Goal: Register for event/course: Sign up to attend an event or enroll in a course

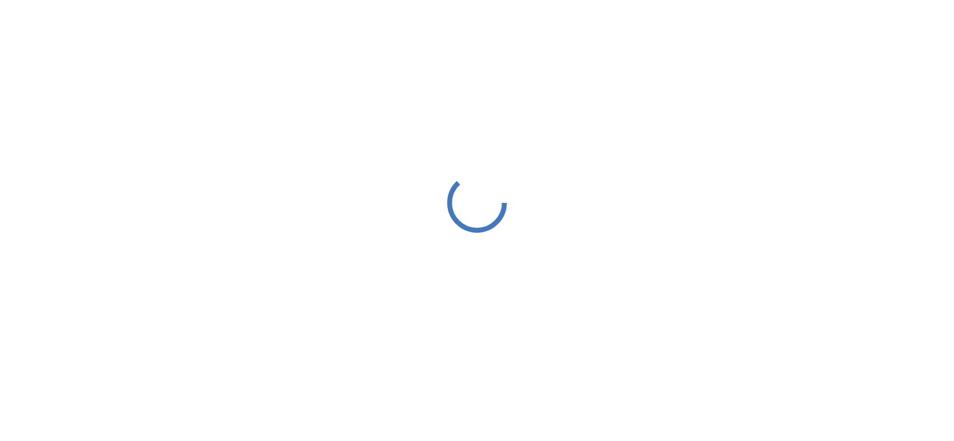
click at [823, 287] on div at bounding box center [477, 202] width 954 height 405
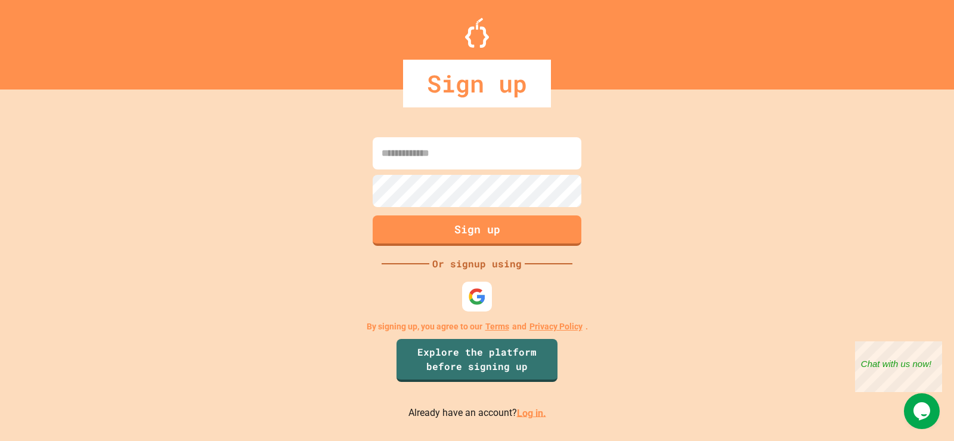
click at [512, 159] on input at bounding box center [477, 153] width 209 height 32
click at [467, 155] on input at bounding box center [477, 153] width 209 height 32
click at [433, 156] on input at bounding box center [477, 153] width 209 height 32
type input "**********"
click at [408, 231] on button "Sign up" at bounding box center [477, 229] width 213 height 31
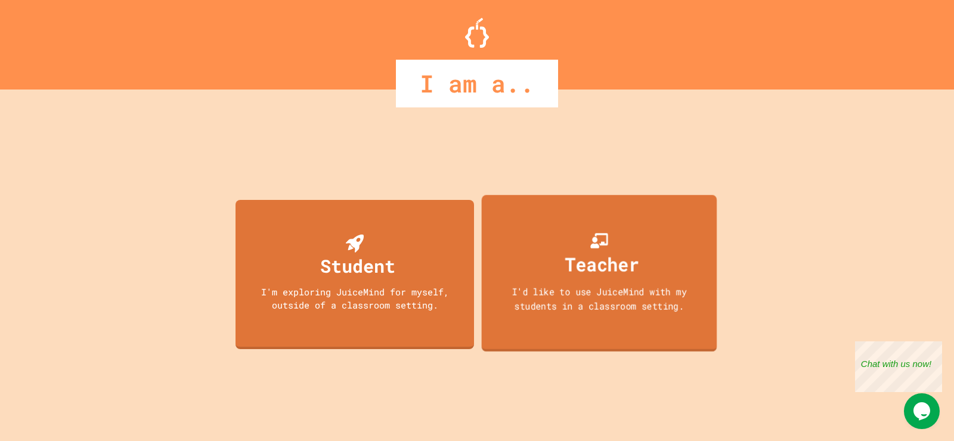
click at [586, 269] on div "Teacher" at bounding box center [603, 264] width 74 height 28
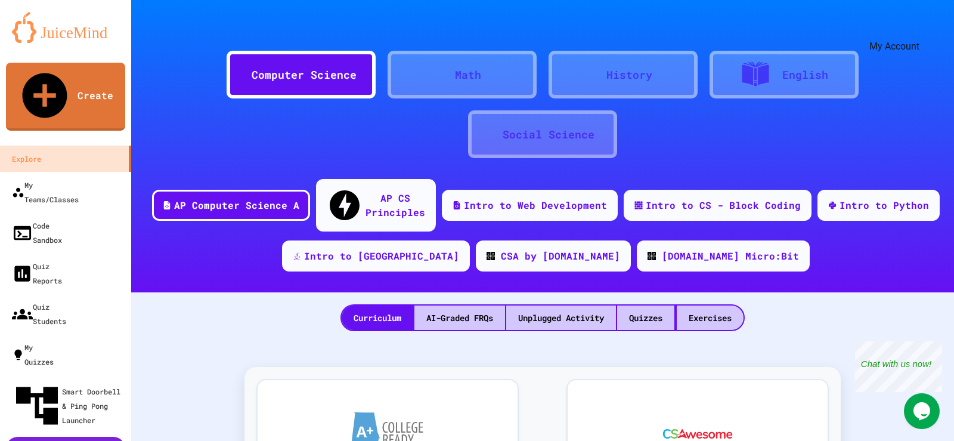
click at [922, 32] on icon "My Account" at bounding box center [927, 37] width 11 height 11
click at [65, 177] on div "My Teams/Classes" at bounding box center [44, 191] width 69 height 29
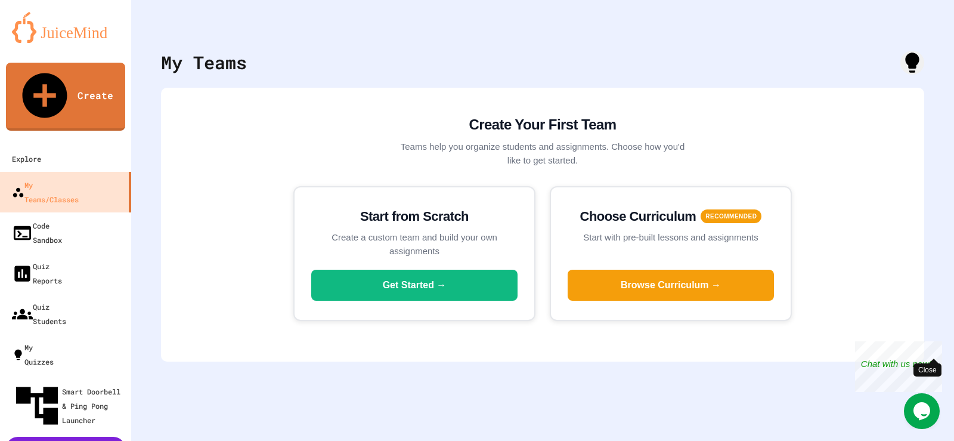
click at [936, 348] on div "Close" at bounding box center [933, 348] width 15 height 15
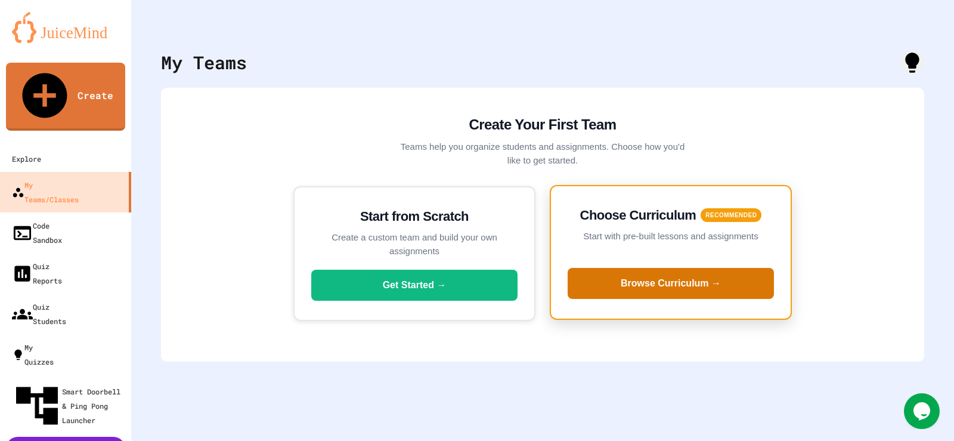
click at [667, 283] on button "Browse Curriculum →" at bounding box center [671, 283] width 206 height 31
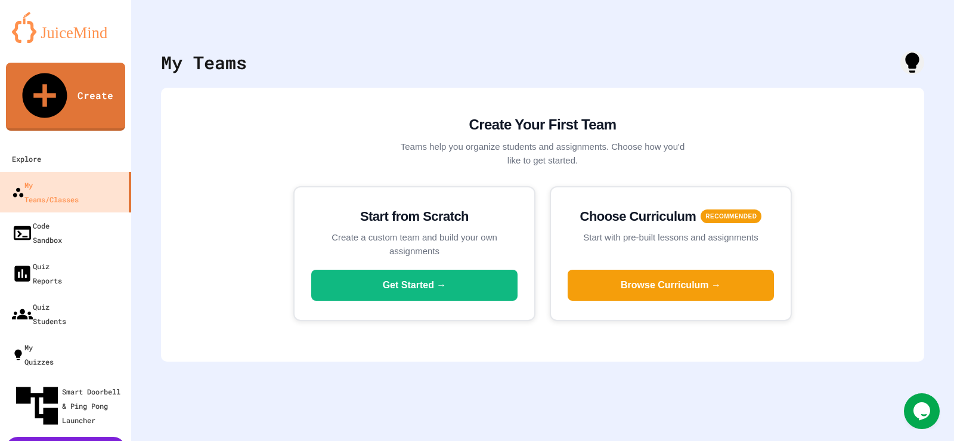
scroll to position [77, 0]
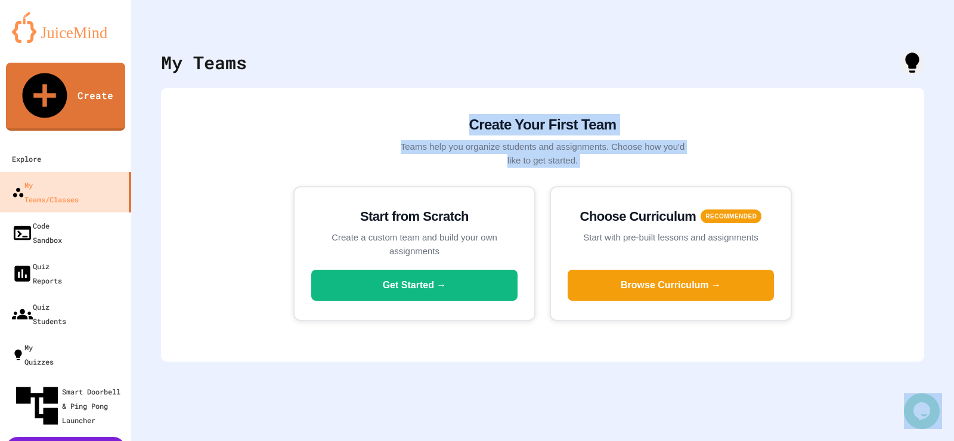
drag, startPoint x: 732, startPoint y: 184, endPoint x: 788, endPoint y: -72, distance: 262.0
click at [788, 0] on html "We are updating our servers at 9:30PM EST [DATE]. [PERSON_NAME] should continue…" at bounding box center [477, 220] width 954 height 441
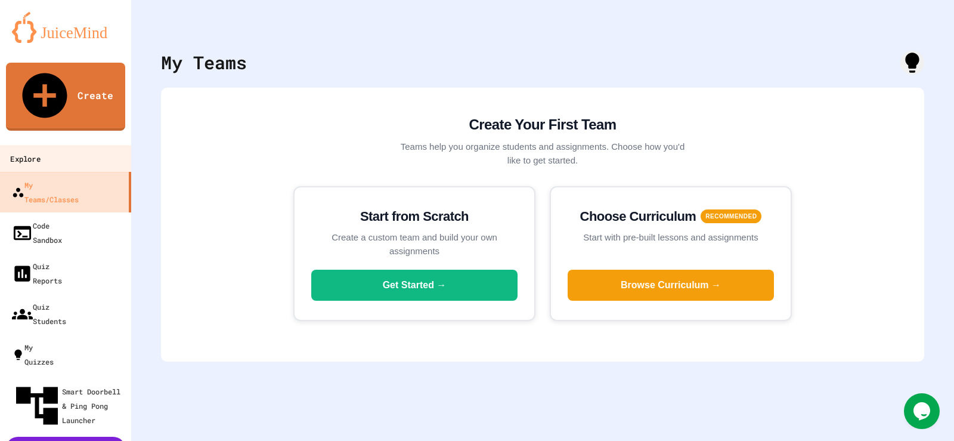
click at [40, 152] on div "Explore" at bounding box center [25, 159] width 30 height 15
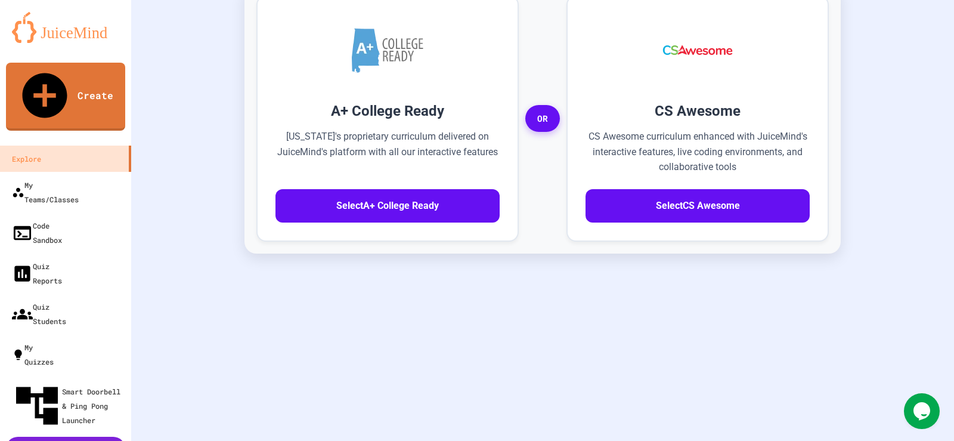
scroll to position [384, 0]
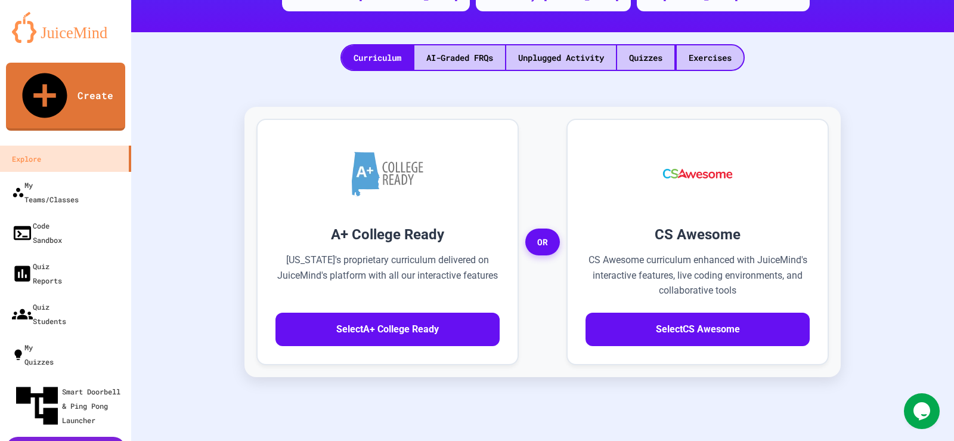
click at [892, 233] on div "A+ College Ready [US_STATE]'s proprietary curriculum delivered on JuiceMind's p…" at bounding box center [542, 351] width 799 height 537
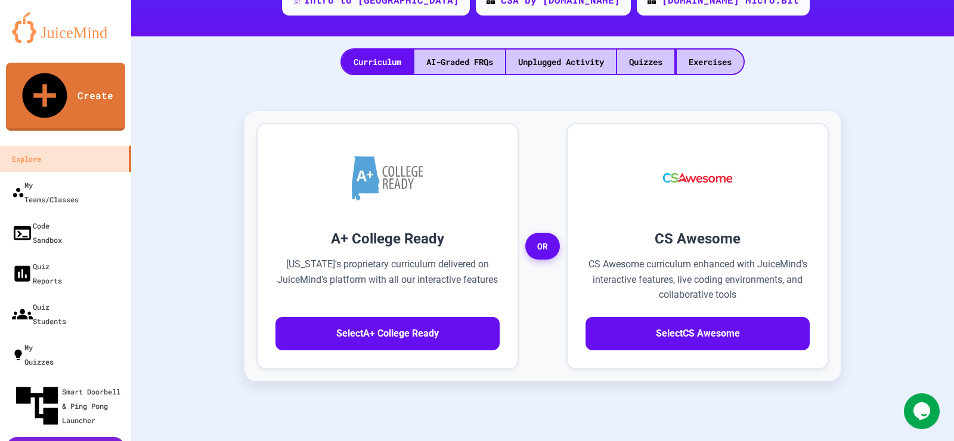
scroll to position [254, 0]
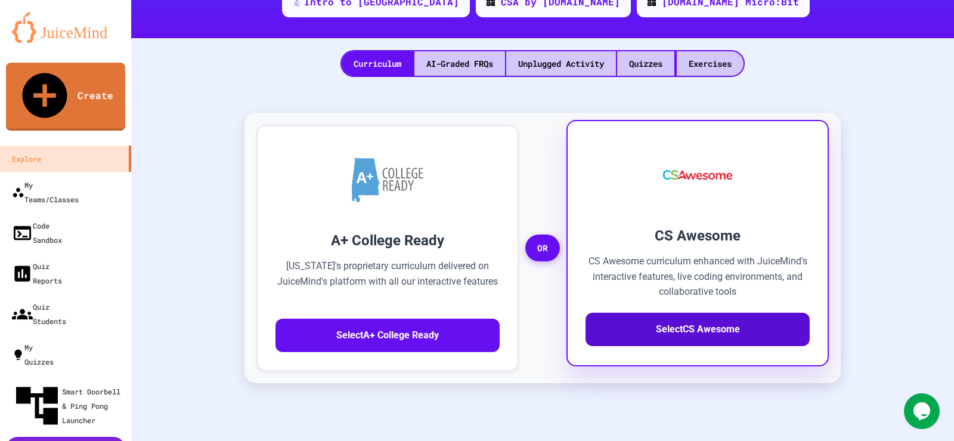
click at [705, 314] on button "Select CS Awesome" at bounding box center [698, 329] width 224 height 33
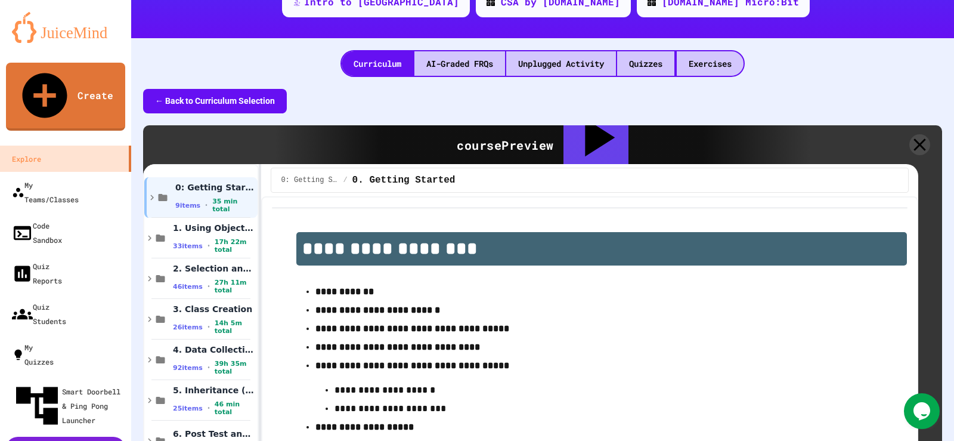
scroll to position [35, 0]
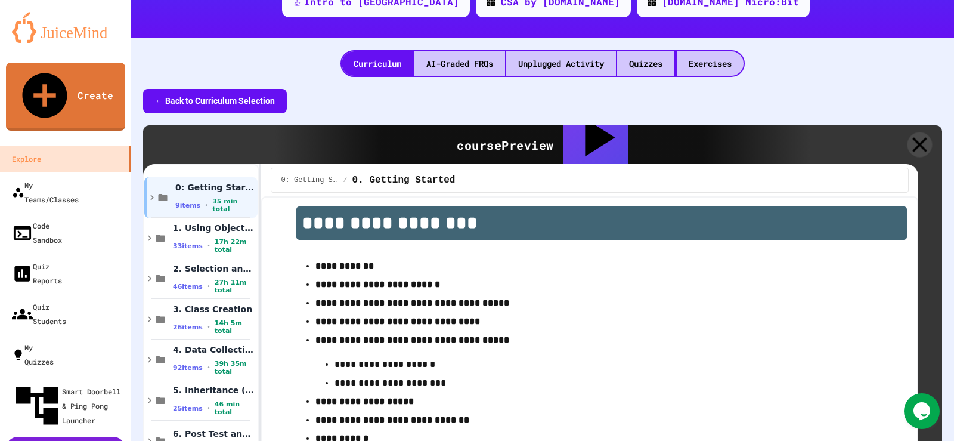
click at [913, 137] on icon at bounding box center [920, 144] width 15 height 15
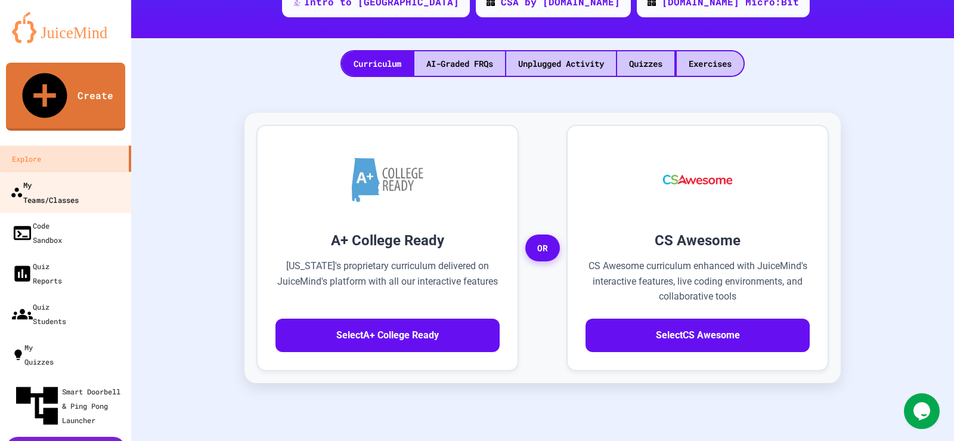
click at [69, 177] on div "My Teams/Classes" at bounding box center [44, 191] width 69 height 29
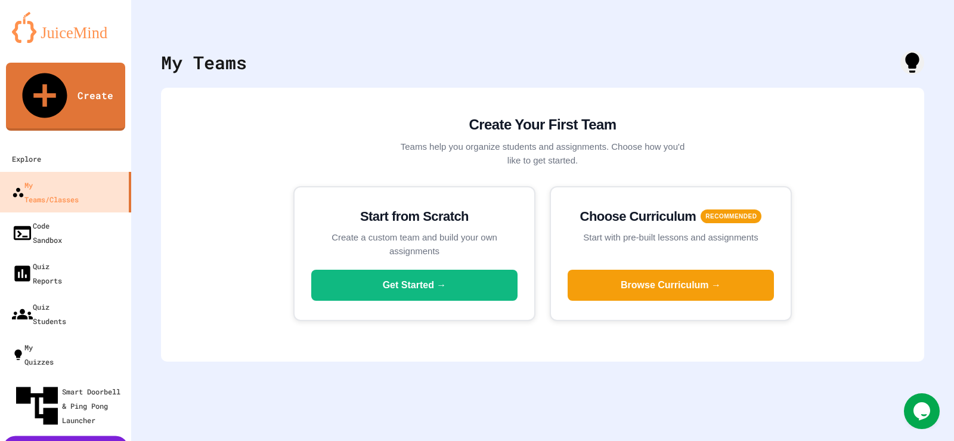
click at [919, 29] on icon "My Account" at bounding box center [919, 29] width 0 height 0
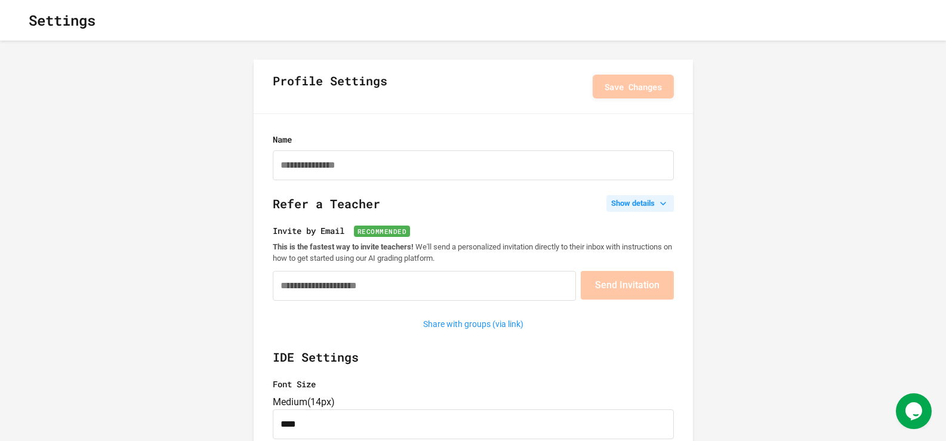
click at [657, 206] on icon at bounding box center [663, 203] width 12 height 12
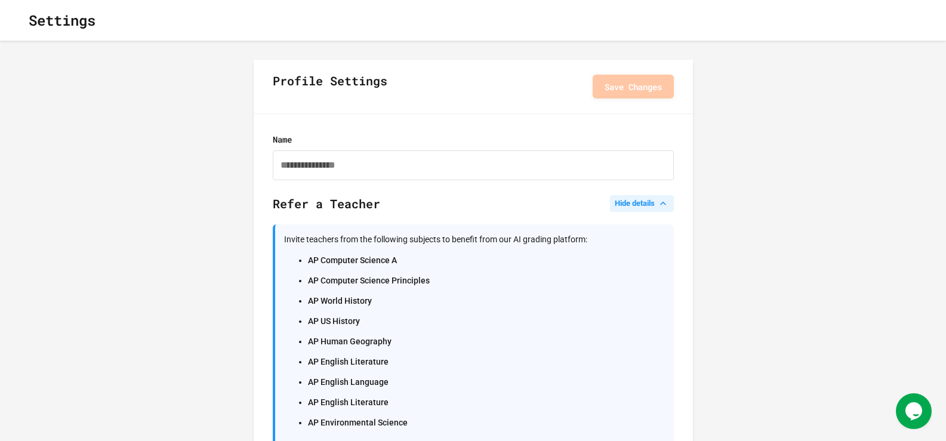
click at [657, 206] on icon at bounding box center [663, 203] width 12 height 12
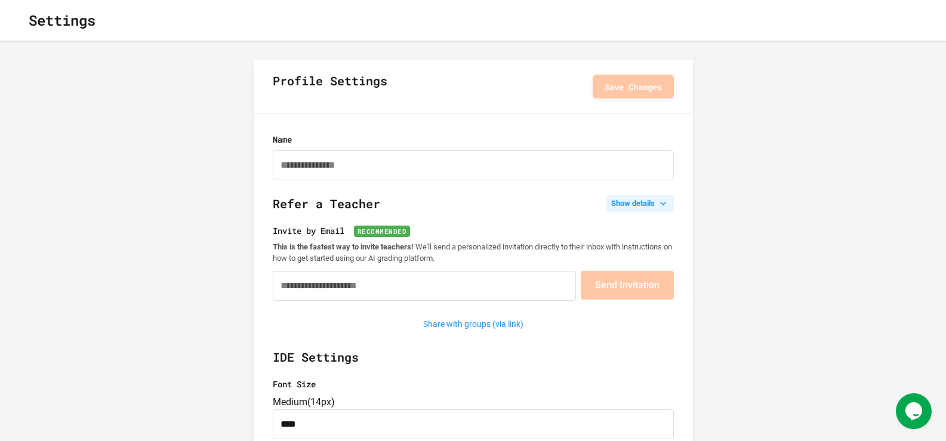
click at [31, 23] on icon "button" at bounding box center [26, 28] width 10 height 10
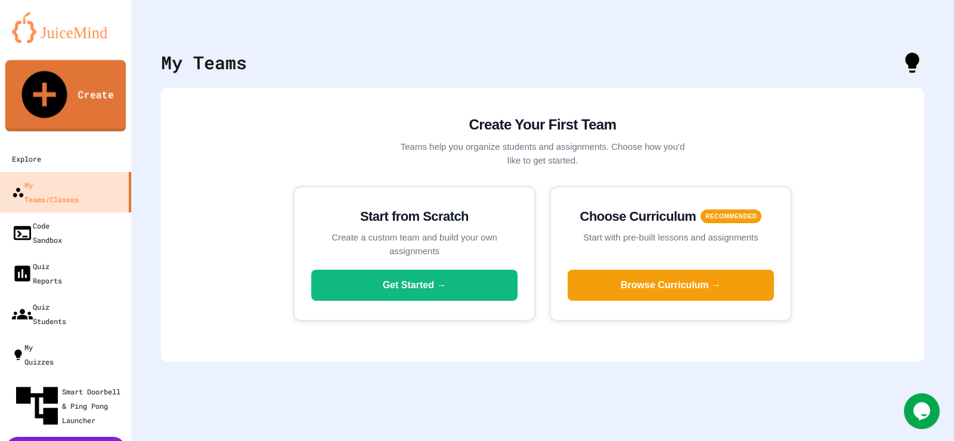
click at [95, 74] on link "Create" at bounding box center [65, 96] width 121 height 72
click at [919, 29] on icon "My Account" at bounding box center [919, 29] width 0 height 0
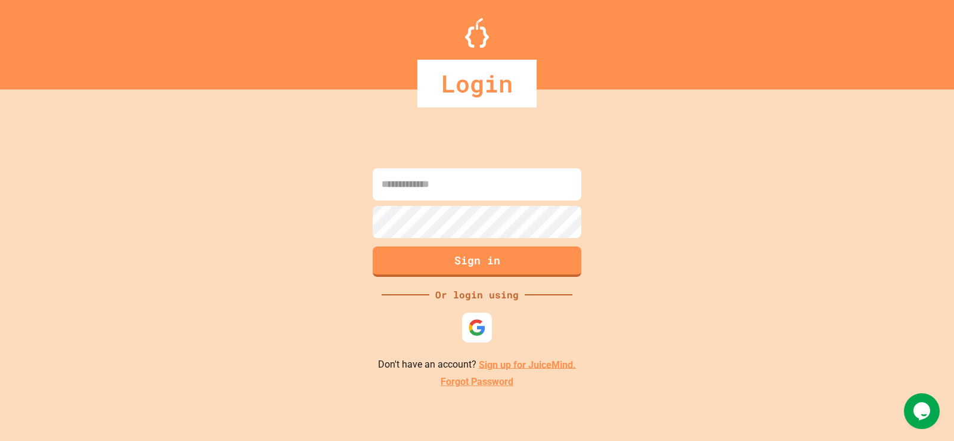
click at [224, 134] on div "Sign in Or login using Don't have an account? Sign up for JuiceMind. Forgot Pas…" at bounding box center [477, 277] width 954 height 328
click at [462, 186] on input at bounding box center [477, 184] width 209 height 32
type input "**********"
click at [472, 264] on button "Sign in" at bounding box center [477, 260] width 213 height 31
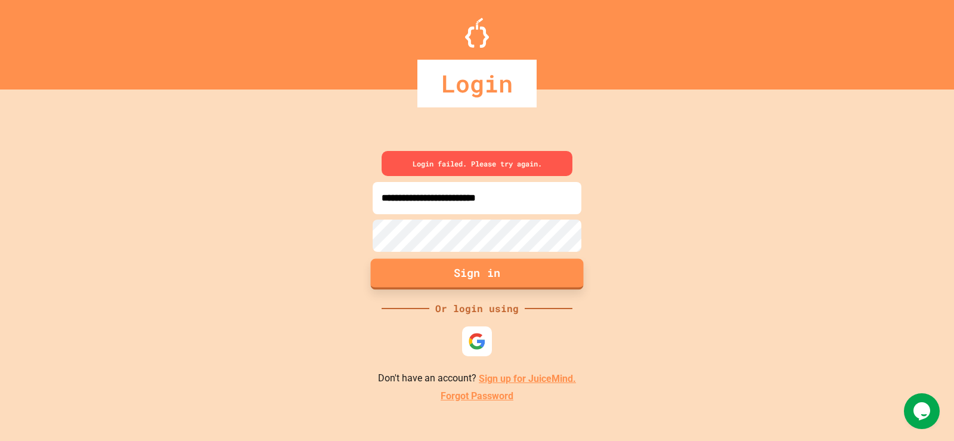
click at [471, 269] on button "Sign in" at bounding box center [477, 274] width 213 height 31
click at [317, 264] on div "**********" at bounding box center [477, 277] width 954 height 328
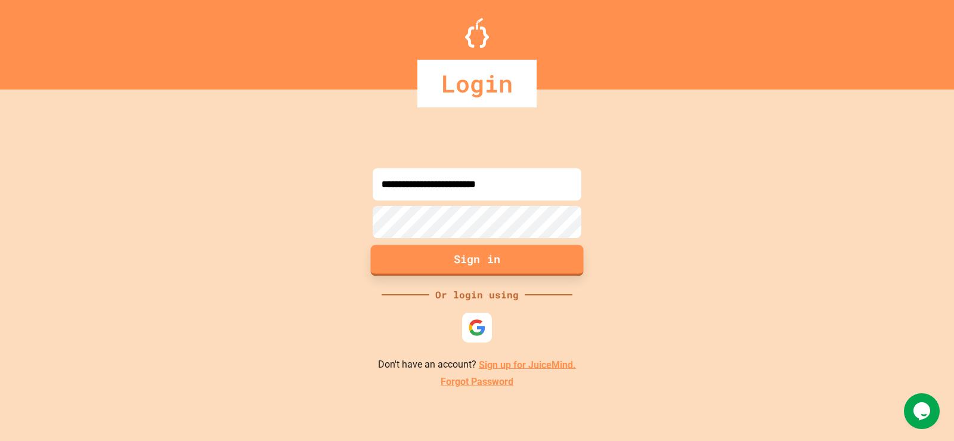
click at [411, 263] on button "Sign in" at bounding box center [477, 260] width 213 height 31
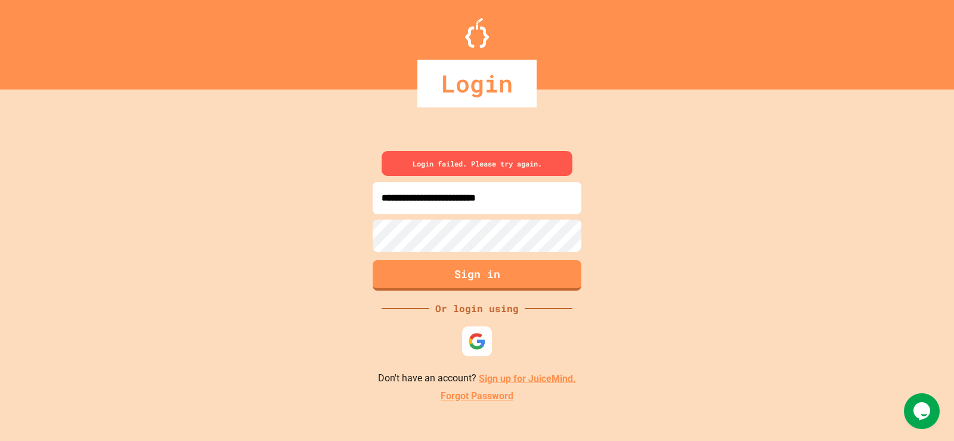
click at [252, 255] on div "**********" at bounding box center [477, 277] width 954 height 328
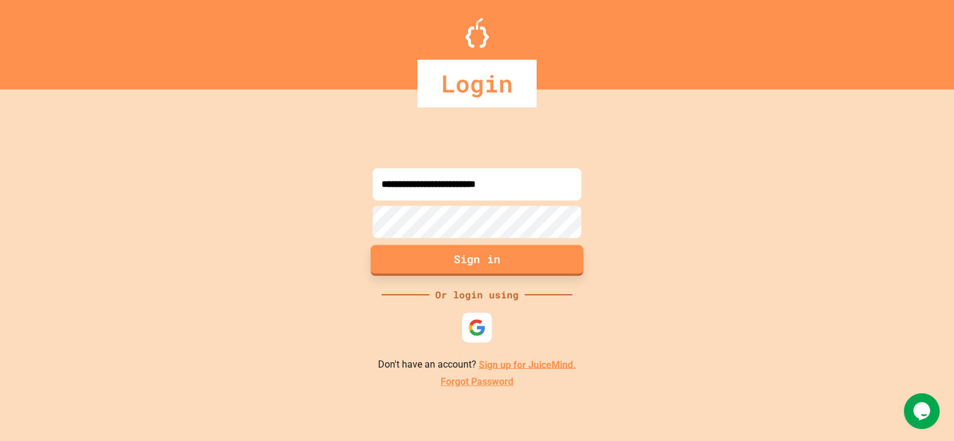
click at [397, 259] on button "Sign in" at bounding box center [477, 260] width 213 height 31
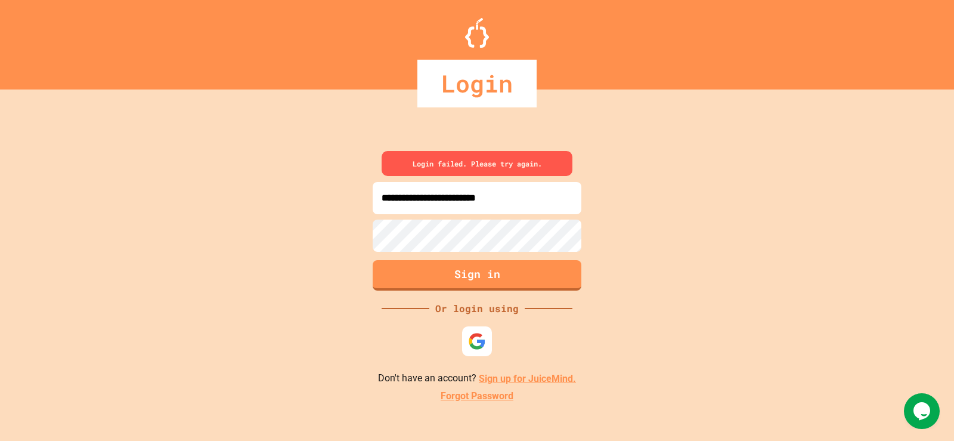
click at [478, 397] on link "Forgot Password" at bounding box center [477, 396] width 73 height 14
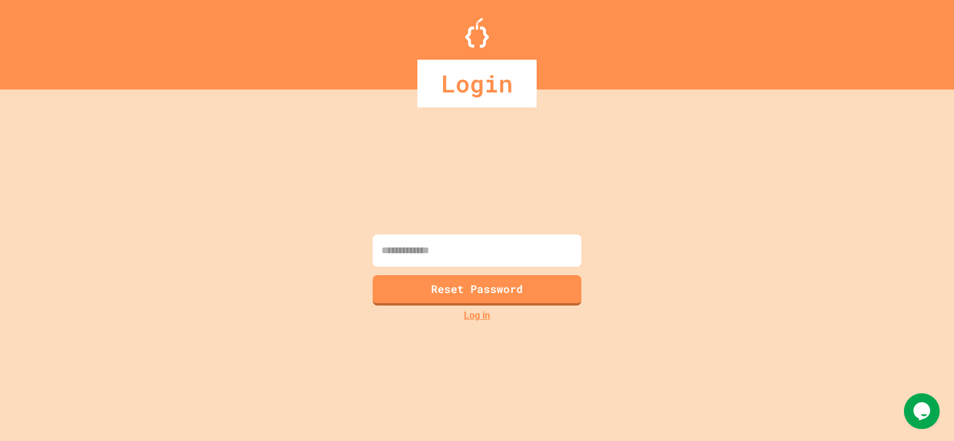
click at [526, 253] on input at bounding box center [477, 250] width 209 height 32
type input "**********"
click at [511, 291] on button "Reset Password" at bounding box center [477, 288] width 213 height 31
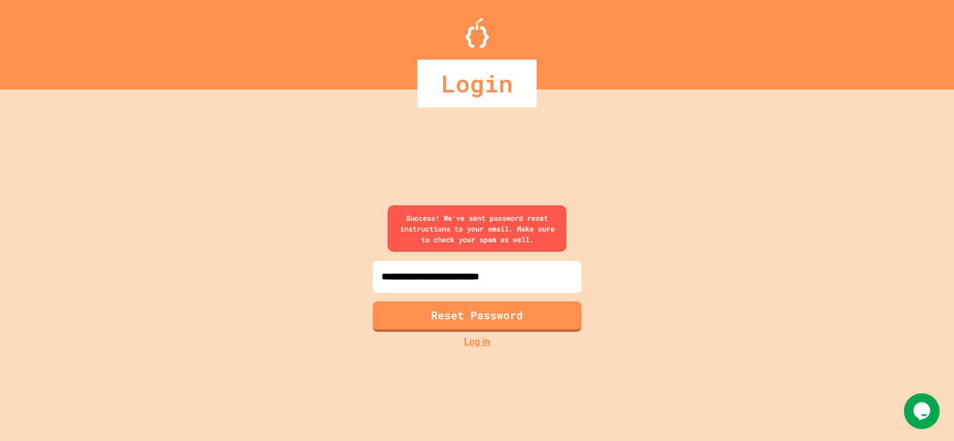
click at [478, 344] on link "Log in" at bounding box center [477, 342] width 26 height 14
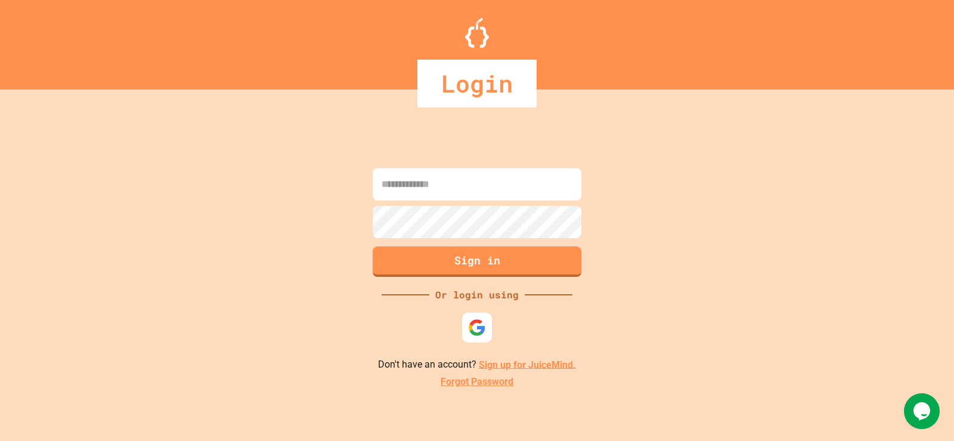
click at [471, 178] on input at bounding box center [477, 184] width 209 height 32
type input "**********"
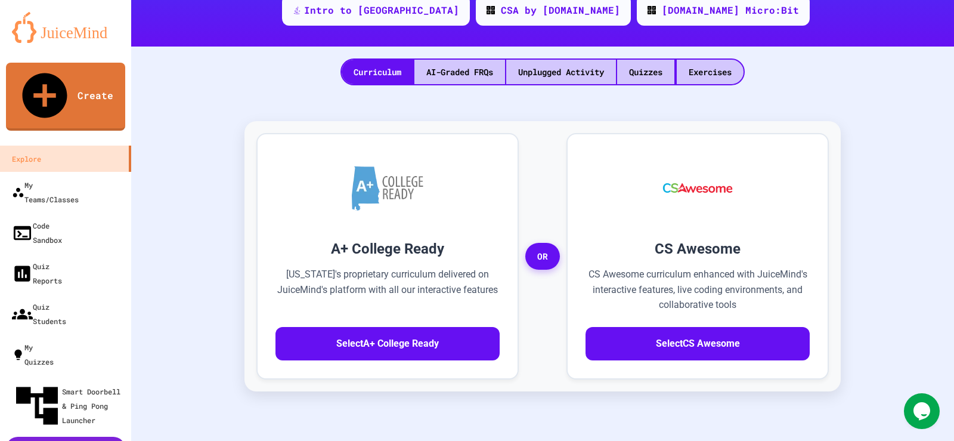
scroll to position [247, 0]
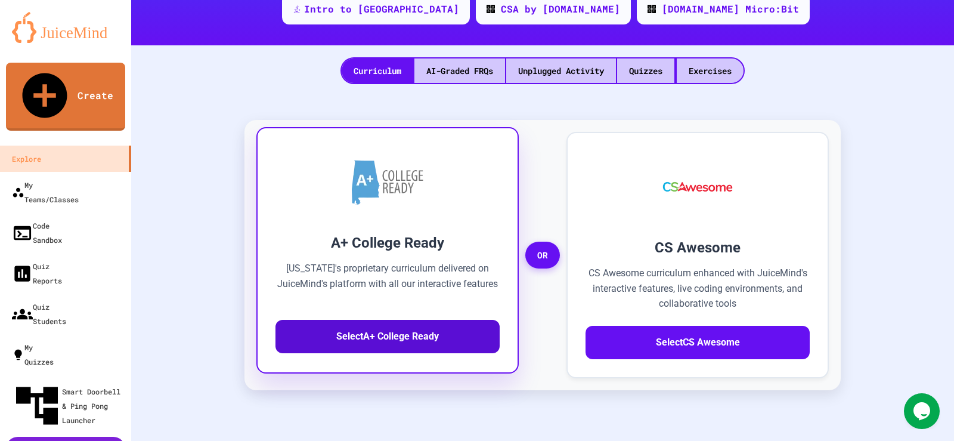
click at [394, 320] on button "Select A+ College Ready" at bounding box center [388, 336] width 224 height 33
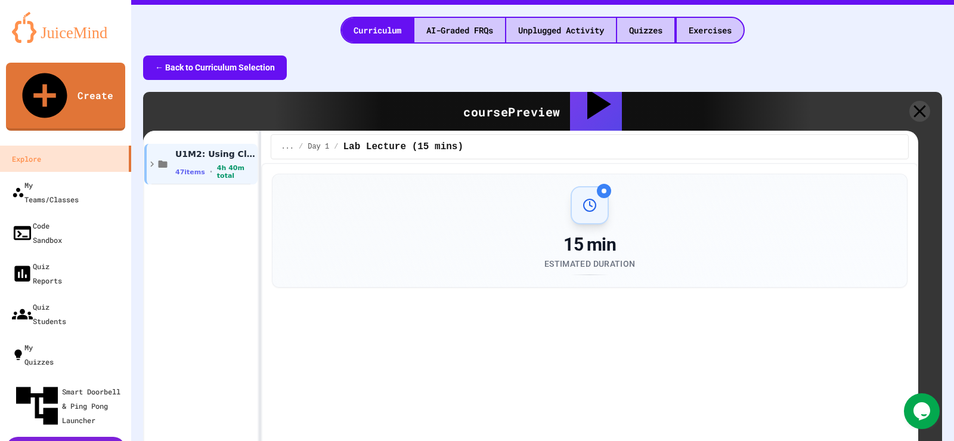
scroll to position [343, 0]
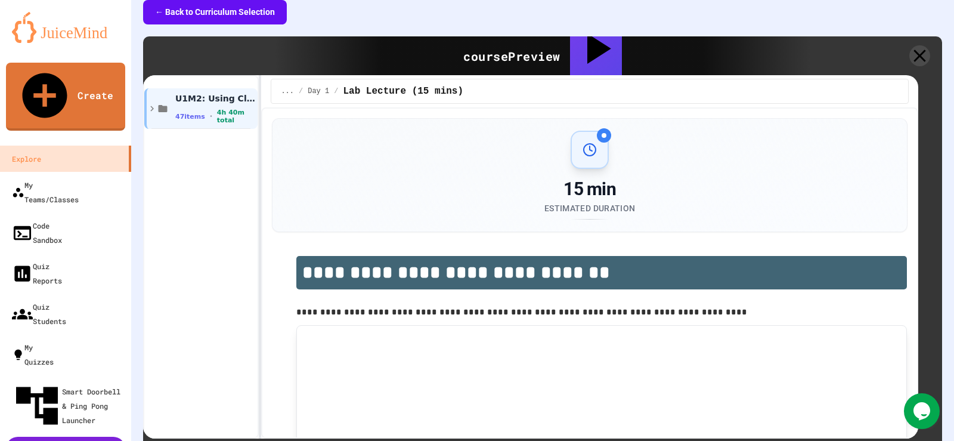
click at [224, 24] on button "← Back to Curriculum Selection" at bounding box center [215, 12] width 144 height 24
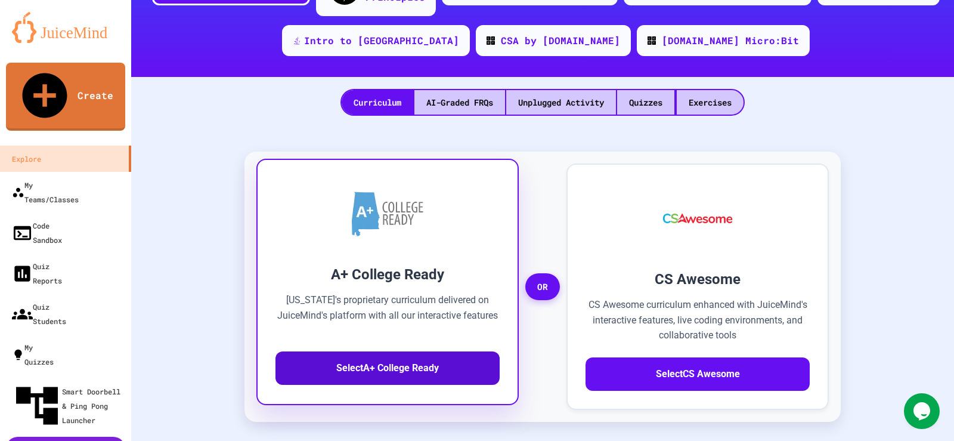
click at [347, 355] on button "Select A+ College Ready" at bounding box center [388, 367] width 224 height 33
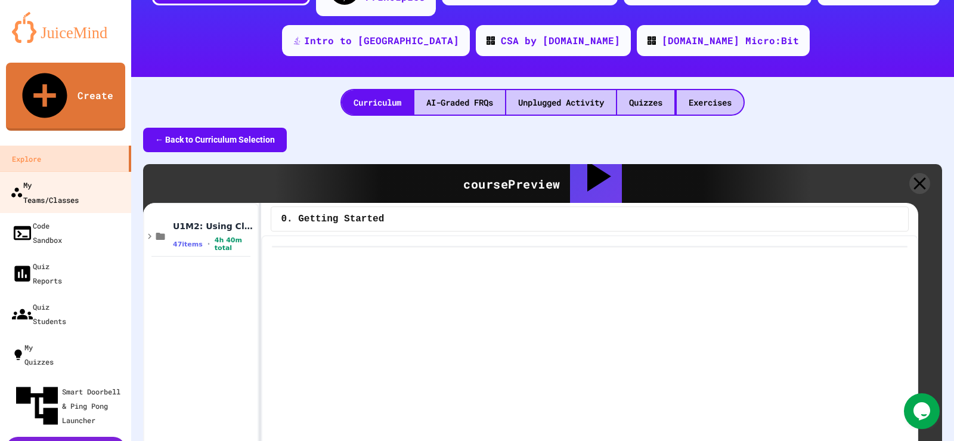
scroll to position [113, 0]
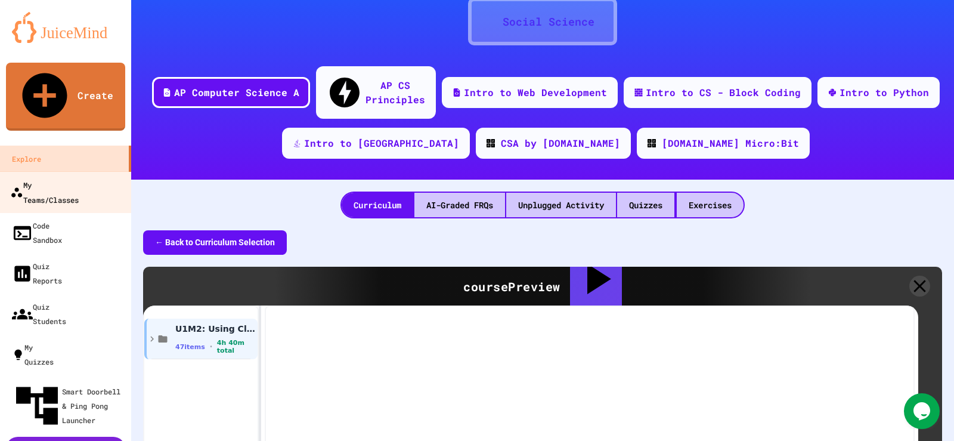
click at [58, 177] on div "My Teams/Classes" at bounding box center [44, 191] width 69 height 29
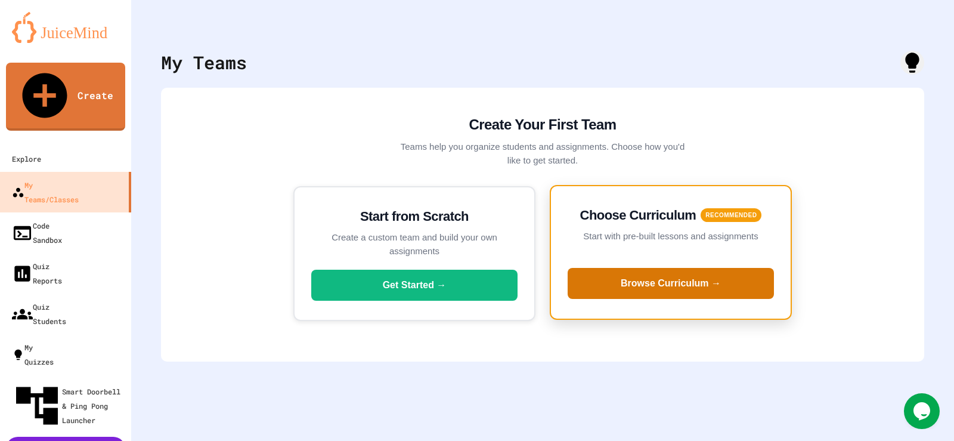
click at [656, 292] on button "Browse Curriculum →" at bounding box center [671, 283] width 206 height 31
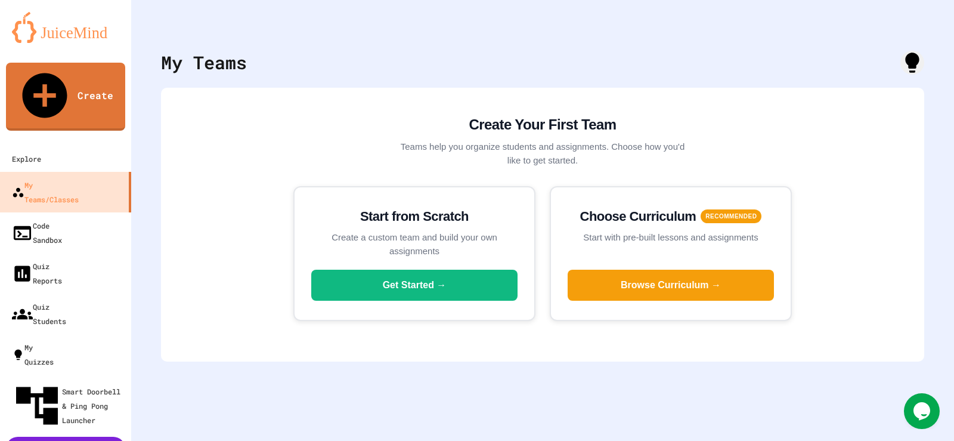
scroll to position [77, 0]
